Goal: Information Seeking & Learning: Find specific page/section

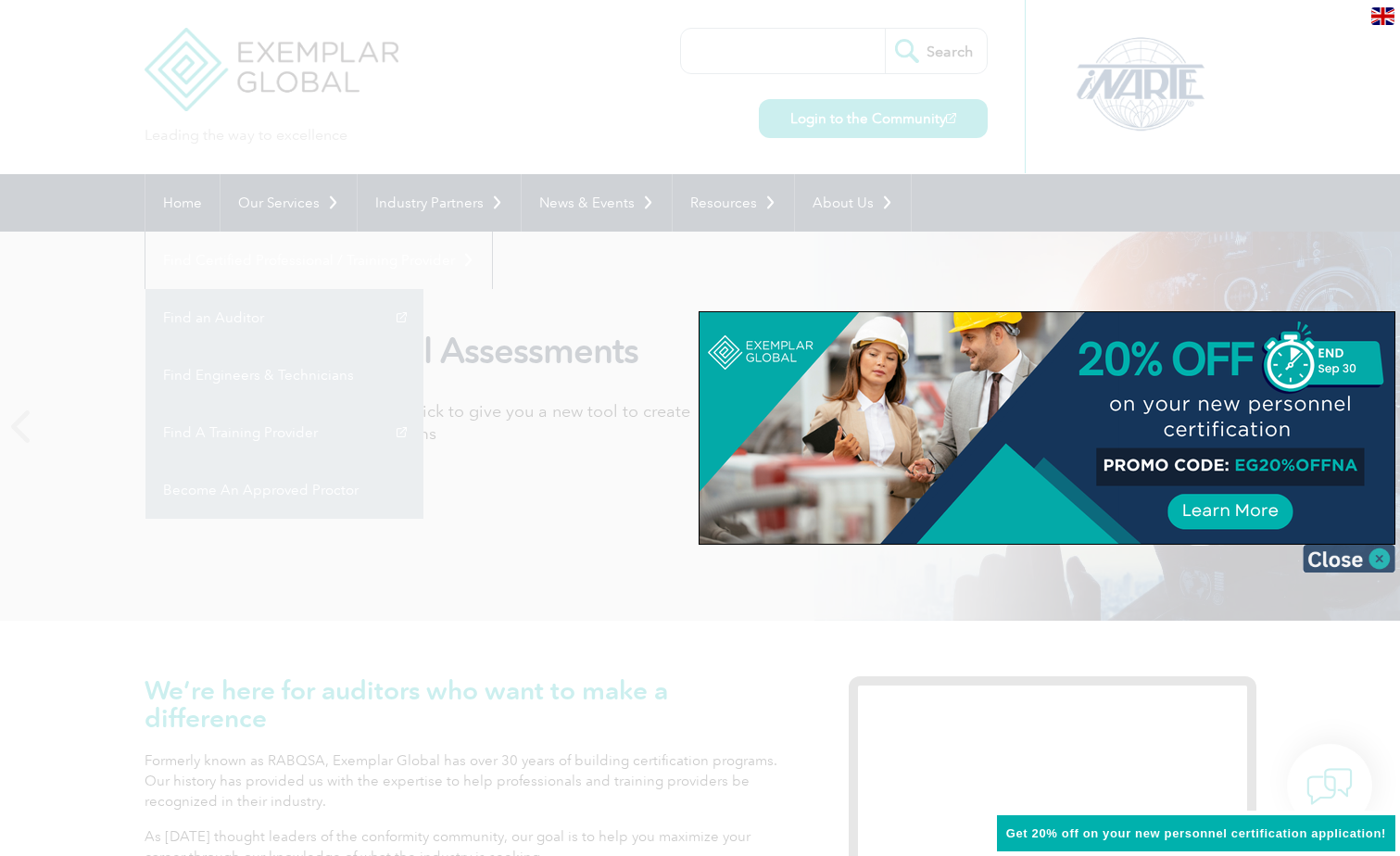
click at [1338, 569] on img at bounding box center [1348, 558] width 92 height 28
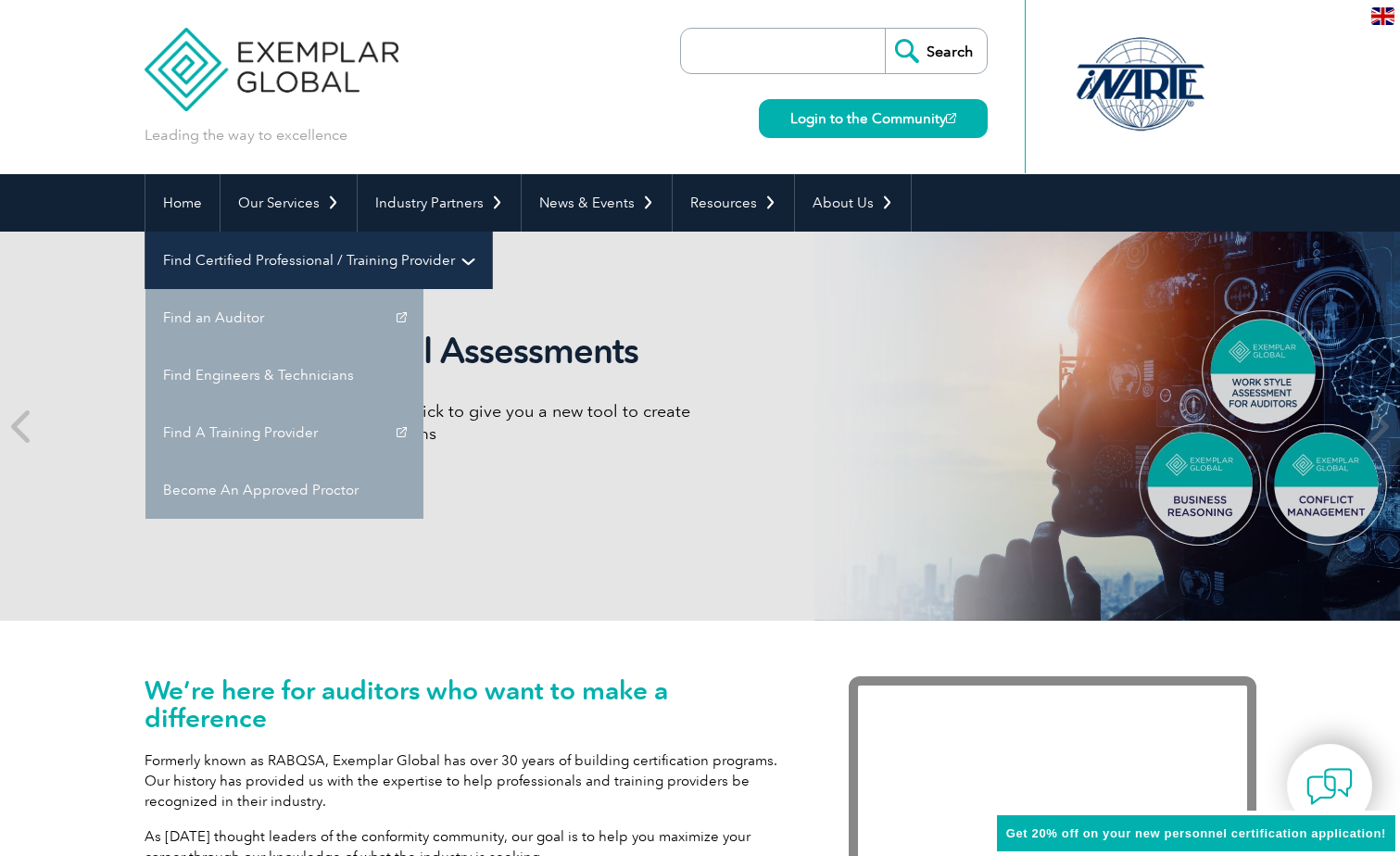
click at [492, 232] on link "Find Certified Professional / Training Provider" at bounding box center [319, 260] width 346 height 57
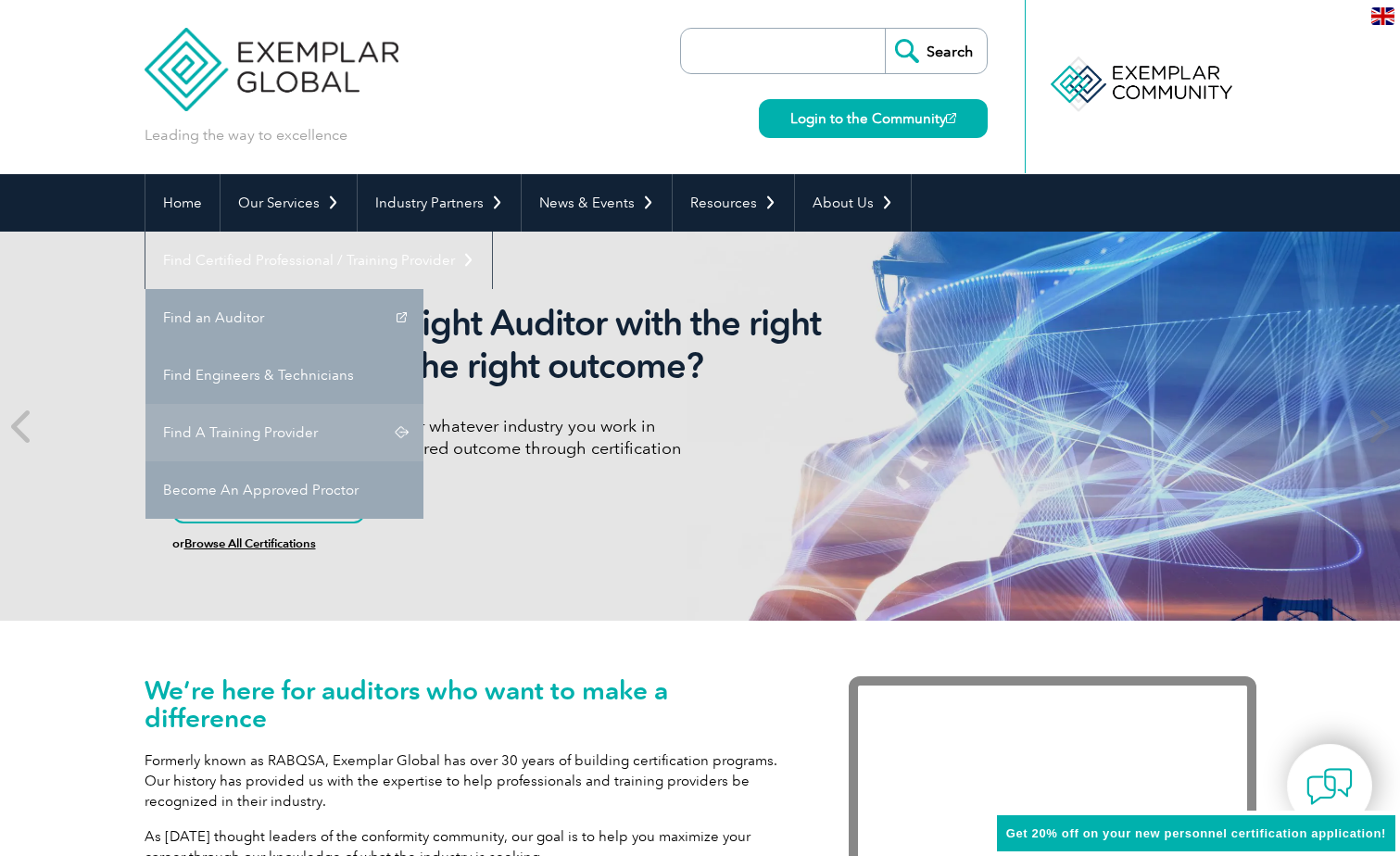
click at [423, 404] on link "Find A Training Provider" at bounding box center [285, 432] width 278 height 57
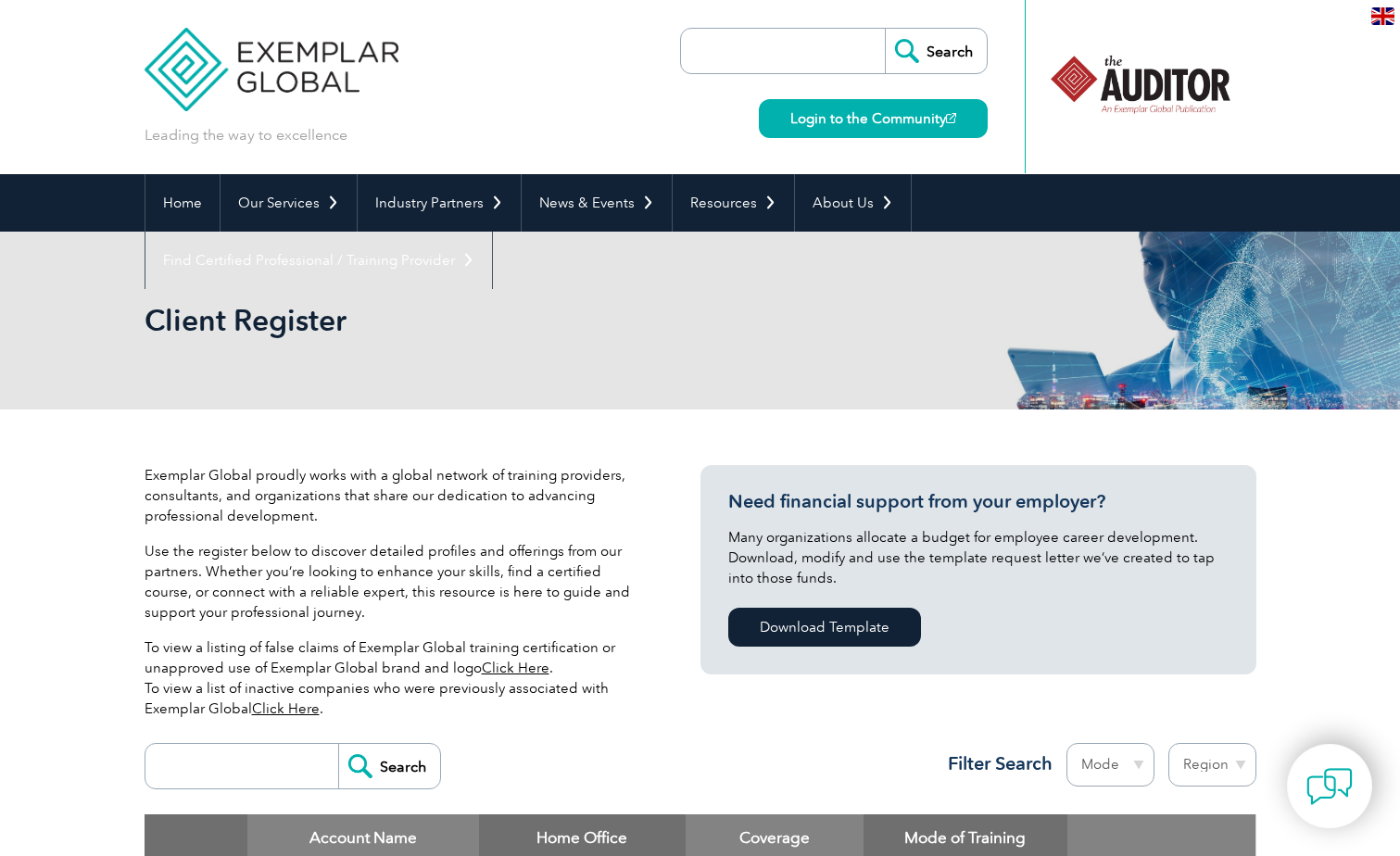
click at [797, 56] on input "search" at bounding box center [788, 52] width 195 height 45
type input "CDGTraining"
click at [885, 29] on input "Search" at bounding box center [936, 52] width 102 height 45
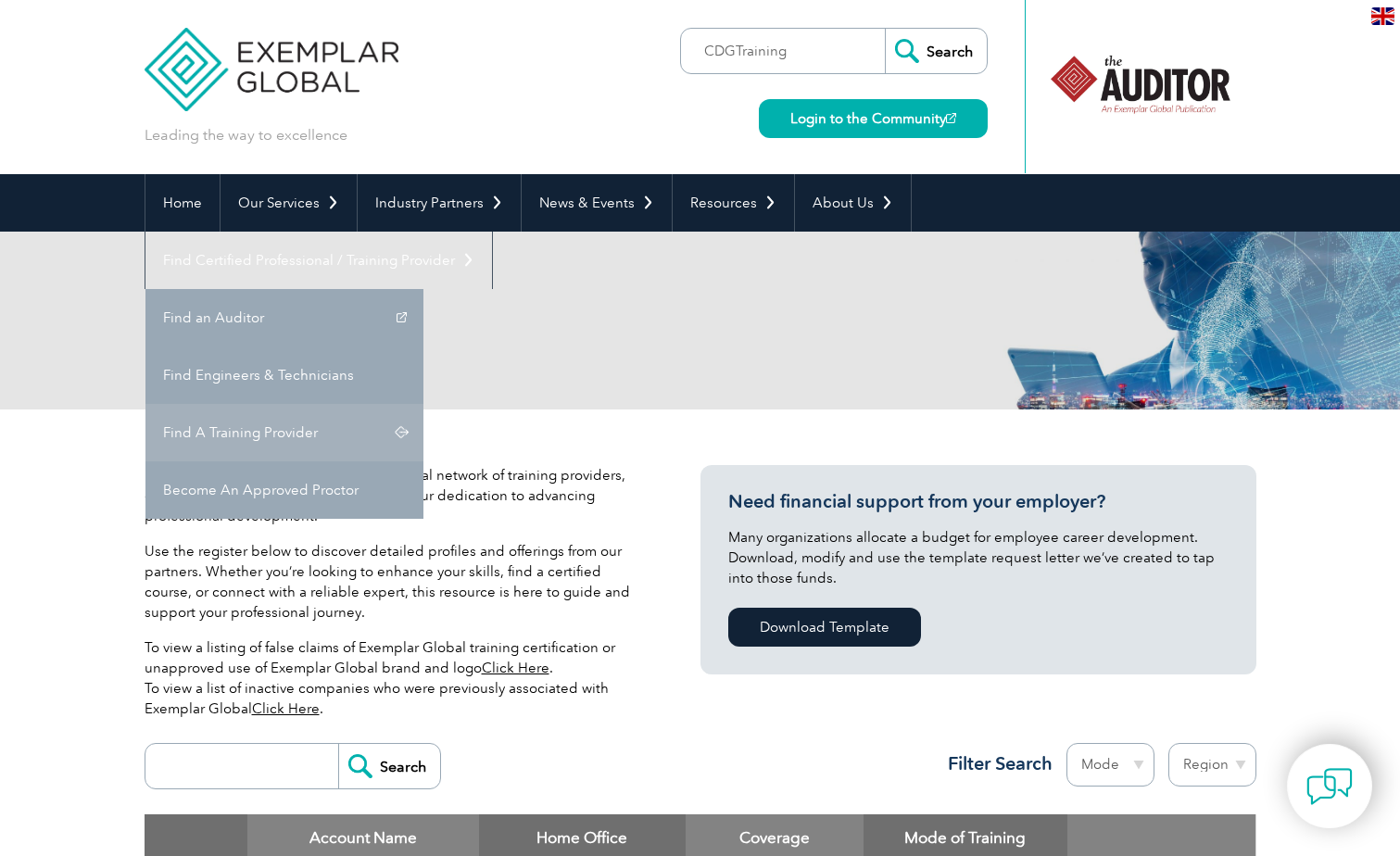
click at [423, 404] on link "Find A Training Provider" at bounding box center [285, 432] width 278 height 57
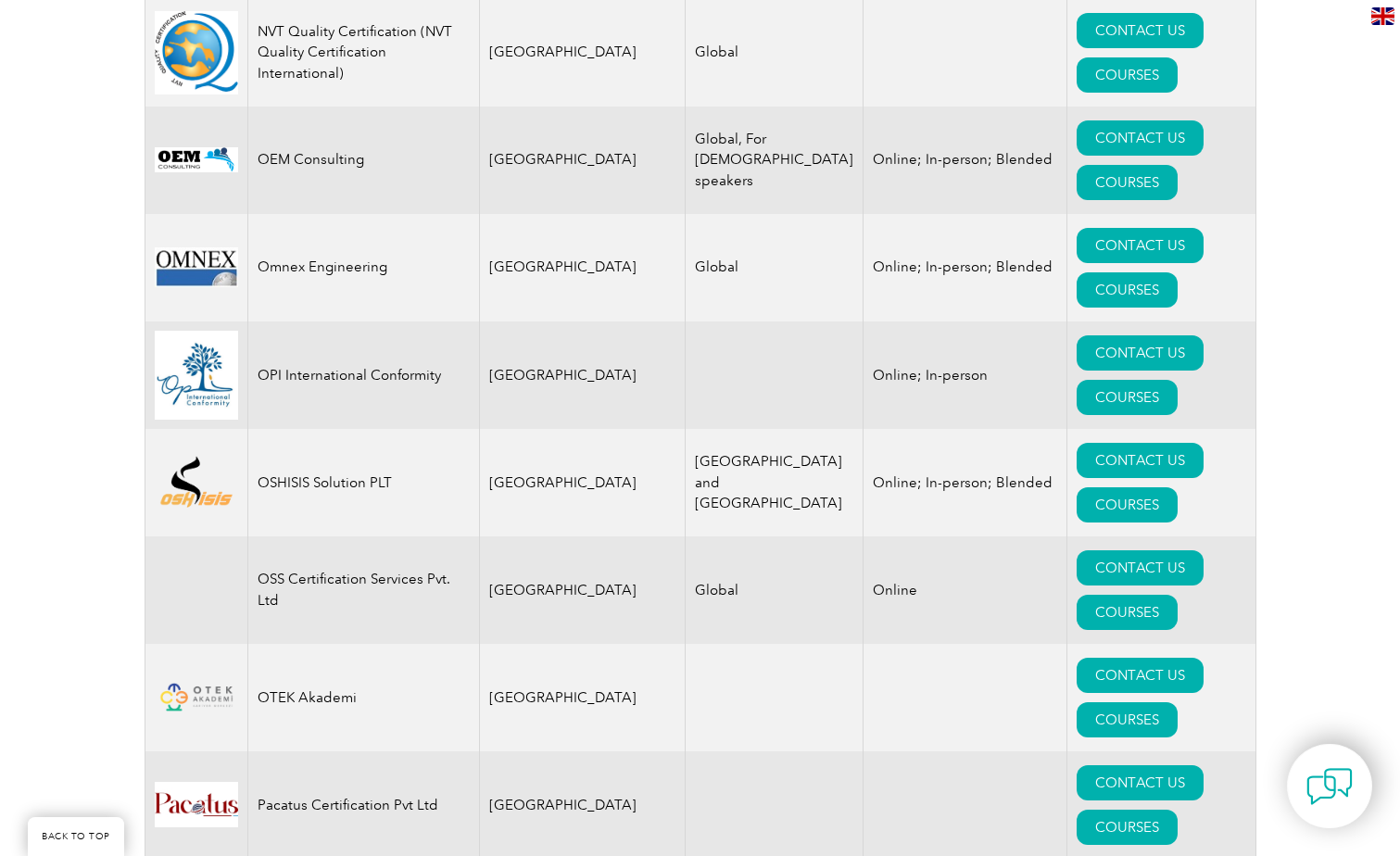
scroll to position [20689, 0]
